Goal: Navigation & Orientation: Find specific page/section

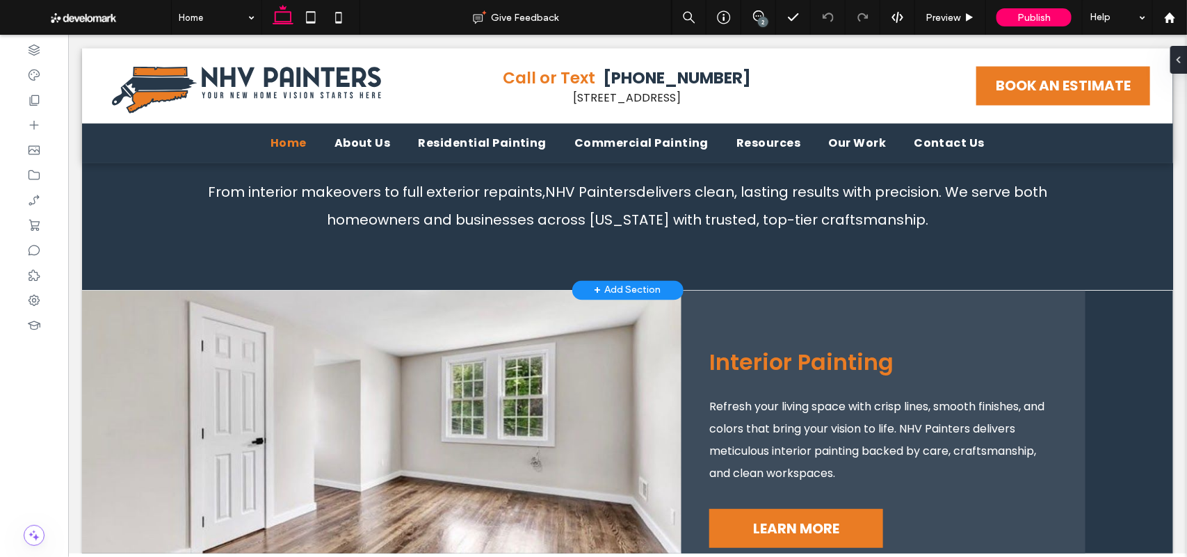
scroll to position [1168, 0]
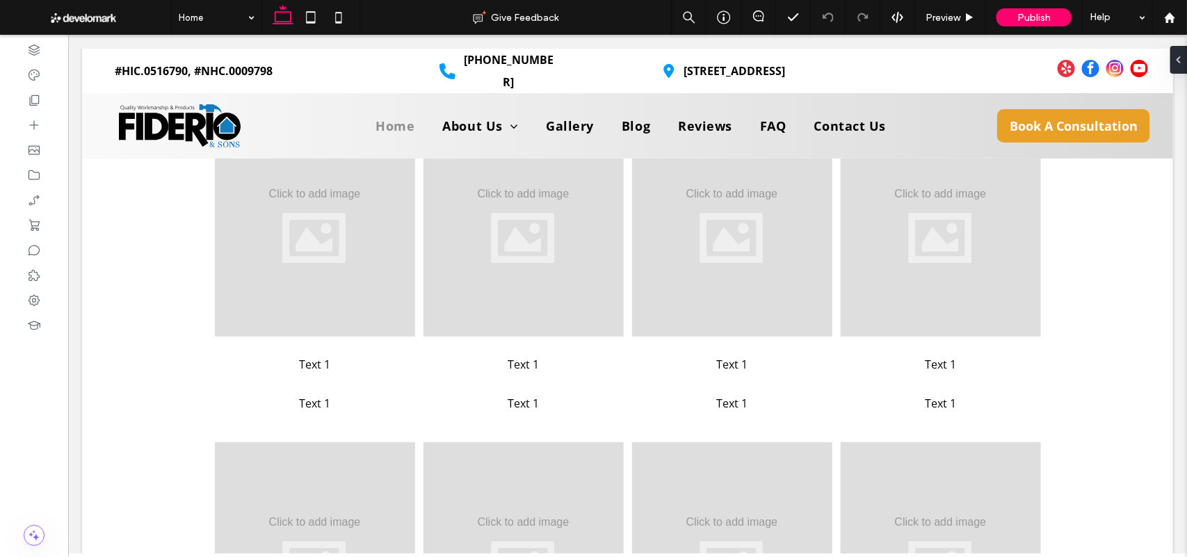
scroll to position [3619, 0]
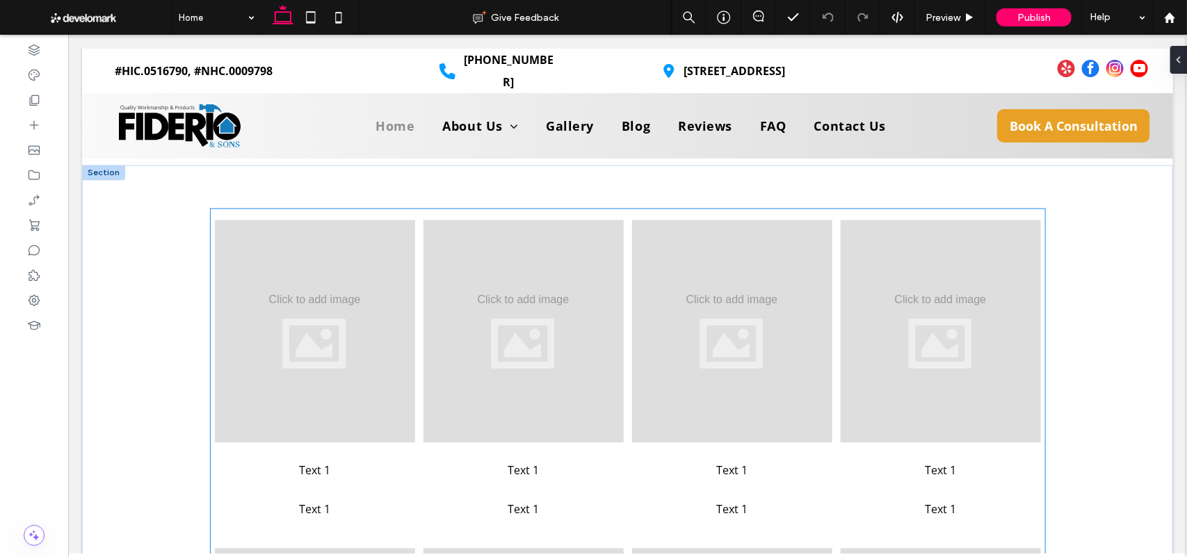
click at [370, 310] on div at bounding box center [314, 330] width 200 height 222
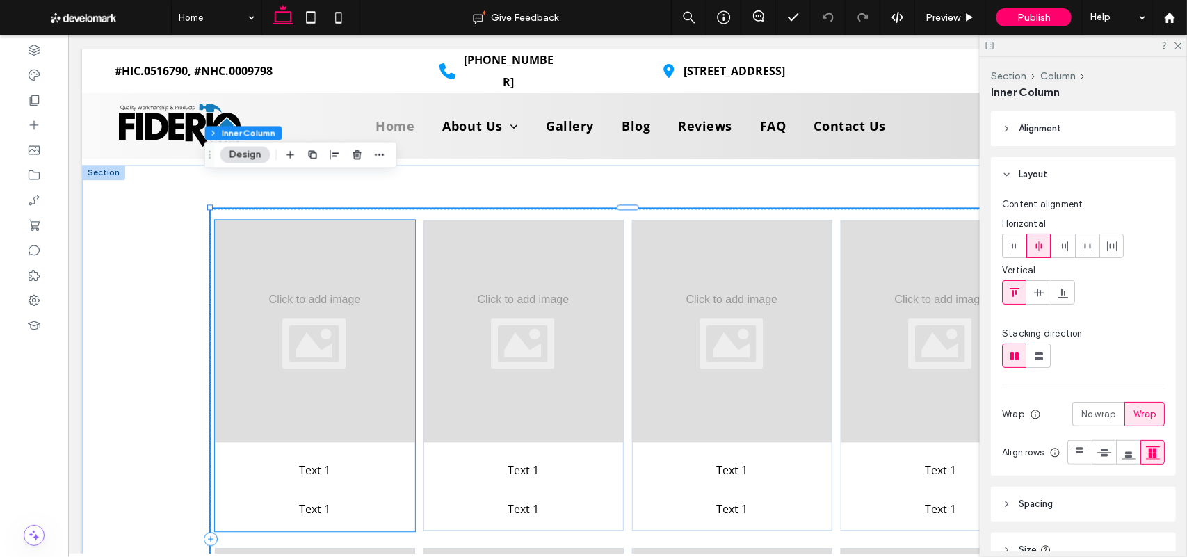
click at [323, 250] on div at bounding box center [314, 330] width 200 height 222
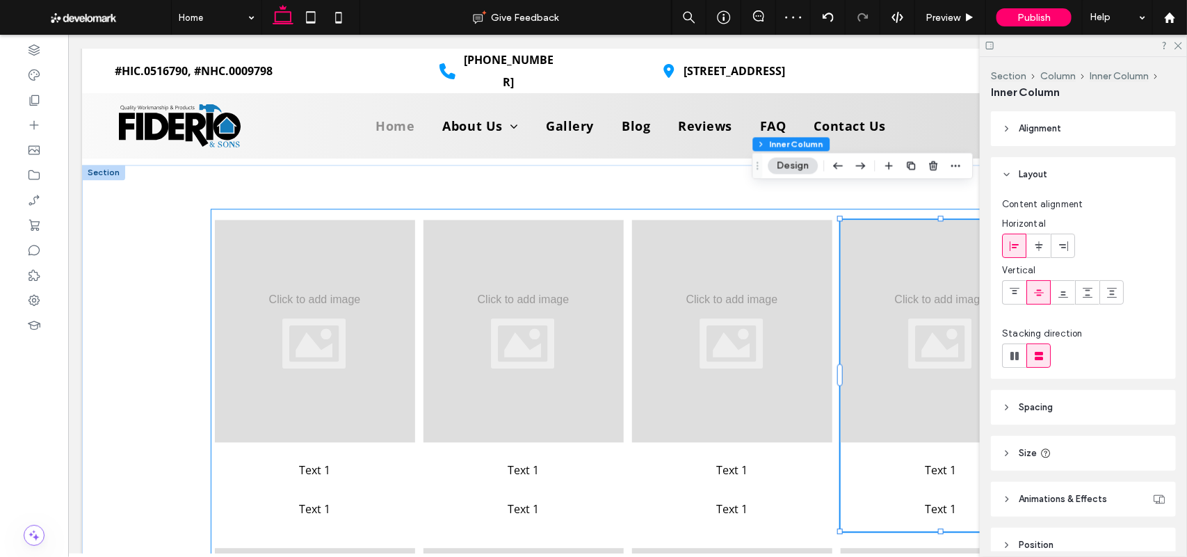
click at [411, 208] on div "Text 1 Text 1 Text 1 Text 1 Text 1 Text 1 Text 1 Text 1 Text 1 Text 1 Text 1 Te…" at bounding box center [627, 538] width 834 height 661
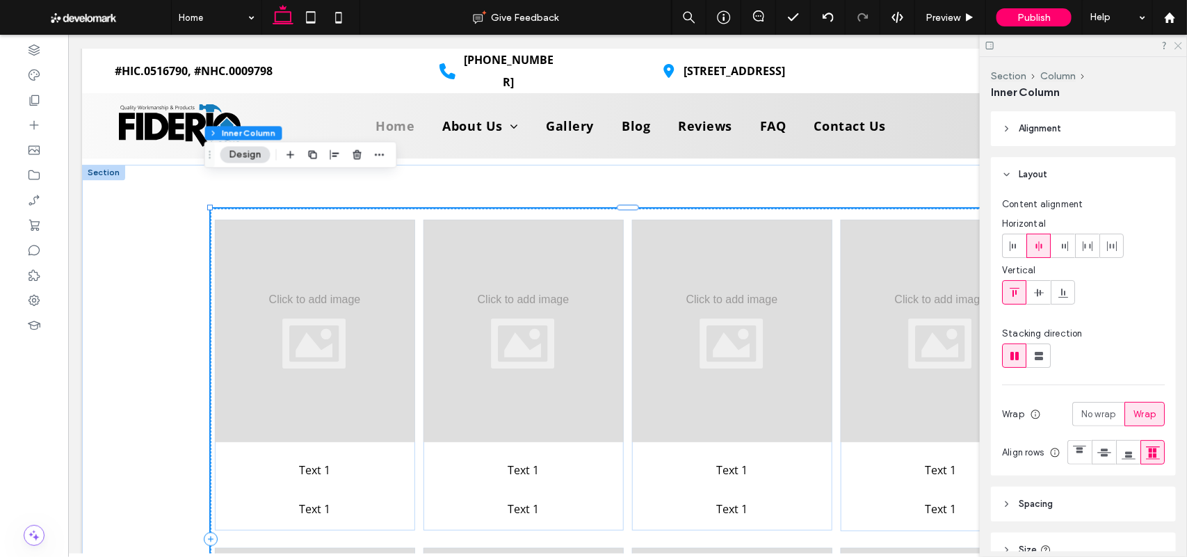
click at [1177, 46] on icon at bounding box center [1177, 44] width 9 height 9
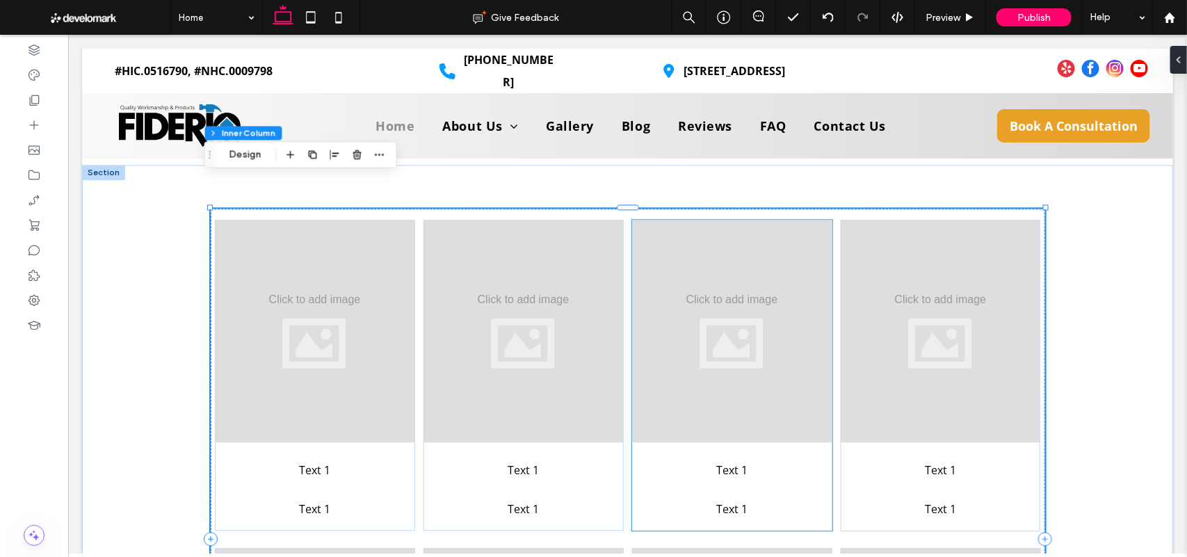
click at [779, 455] on div "Text 1 Text 1" at bounding box center [731, 374] width 200 height 311
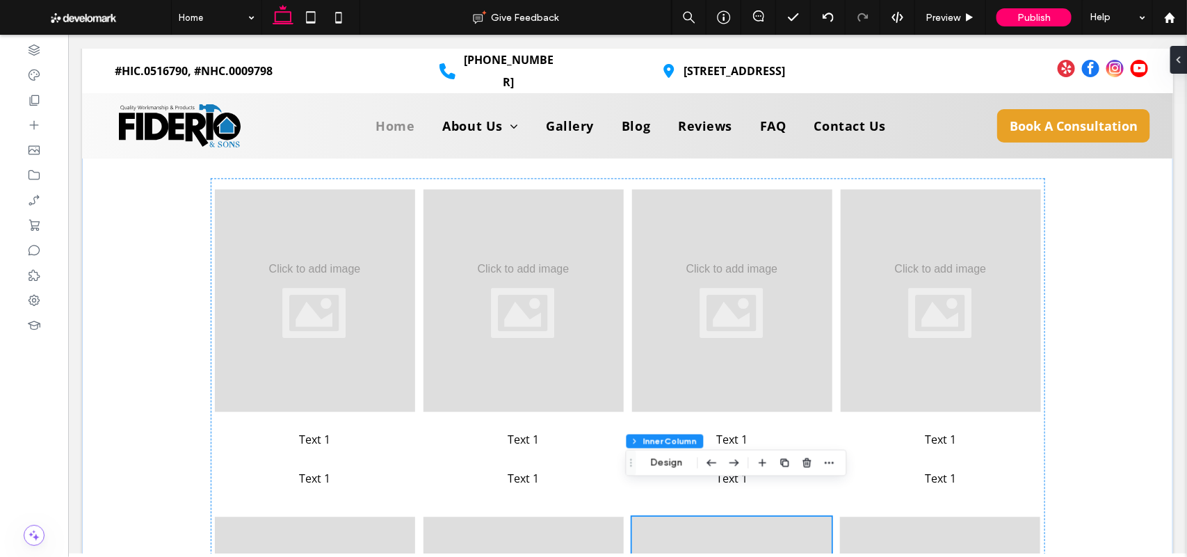
scroll to position [3529, 0]
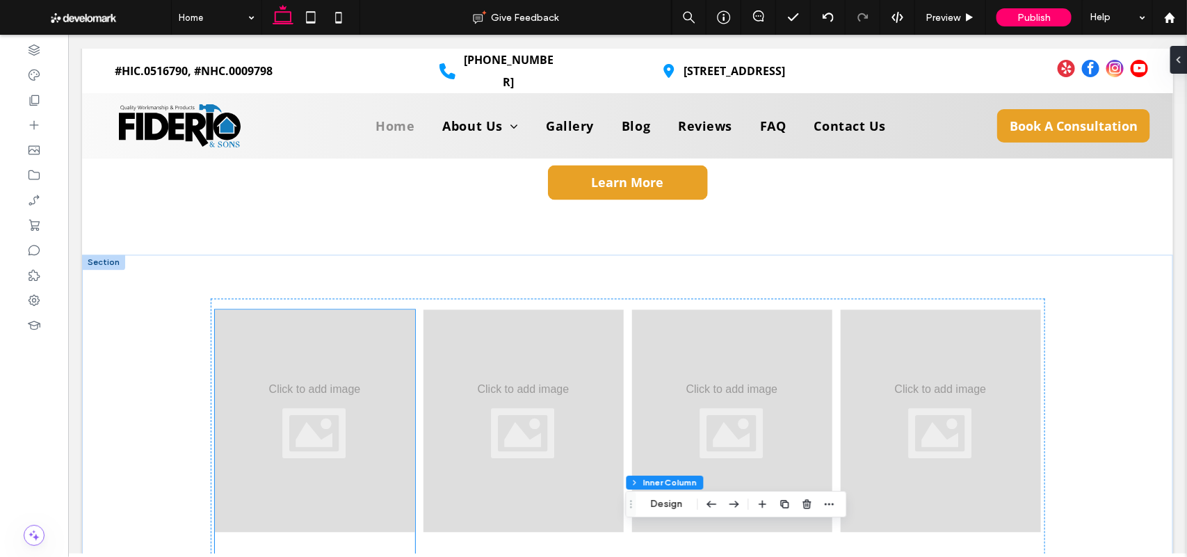
click at [272, 361] on div at bounding box center [314, 420] width 200 height 222
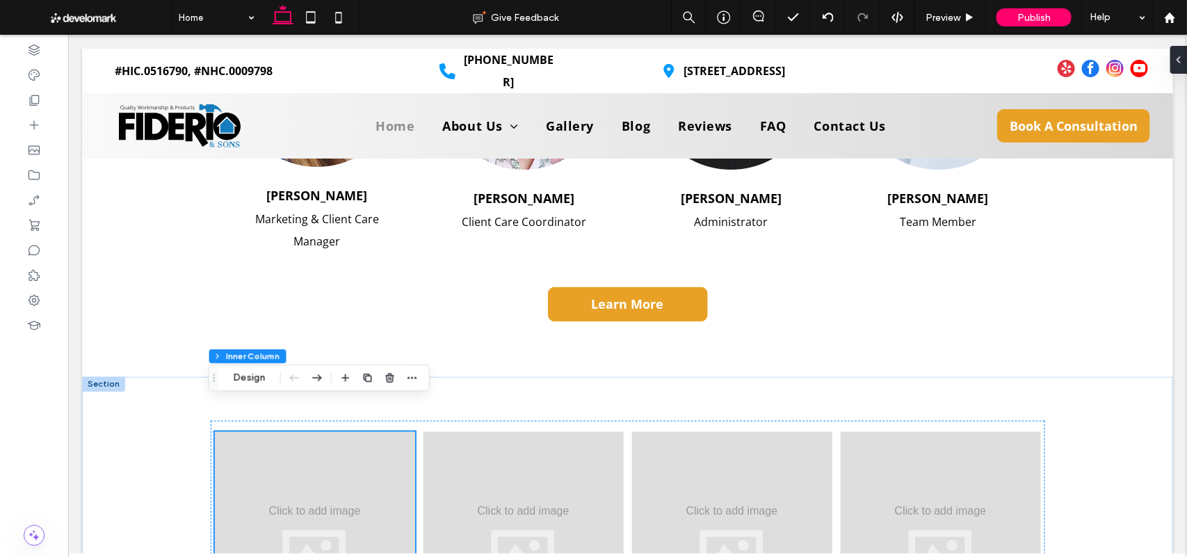
scroll to position [3408, 0]
